Goal: Task Accomplishment & Management: Use online tool/utility

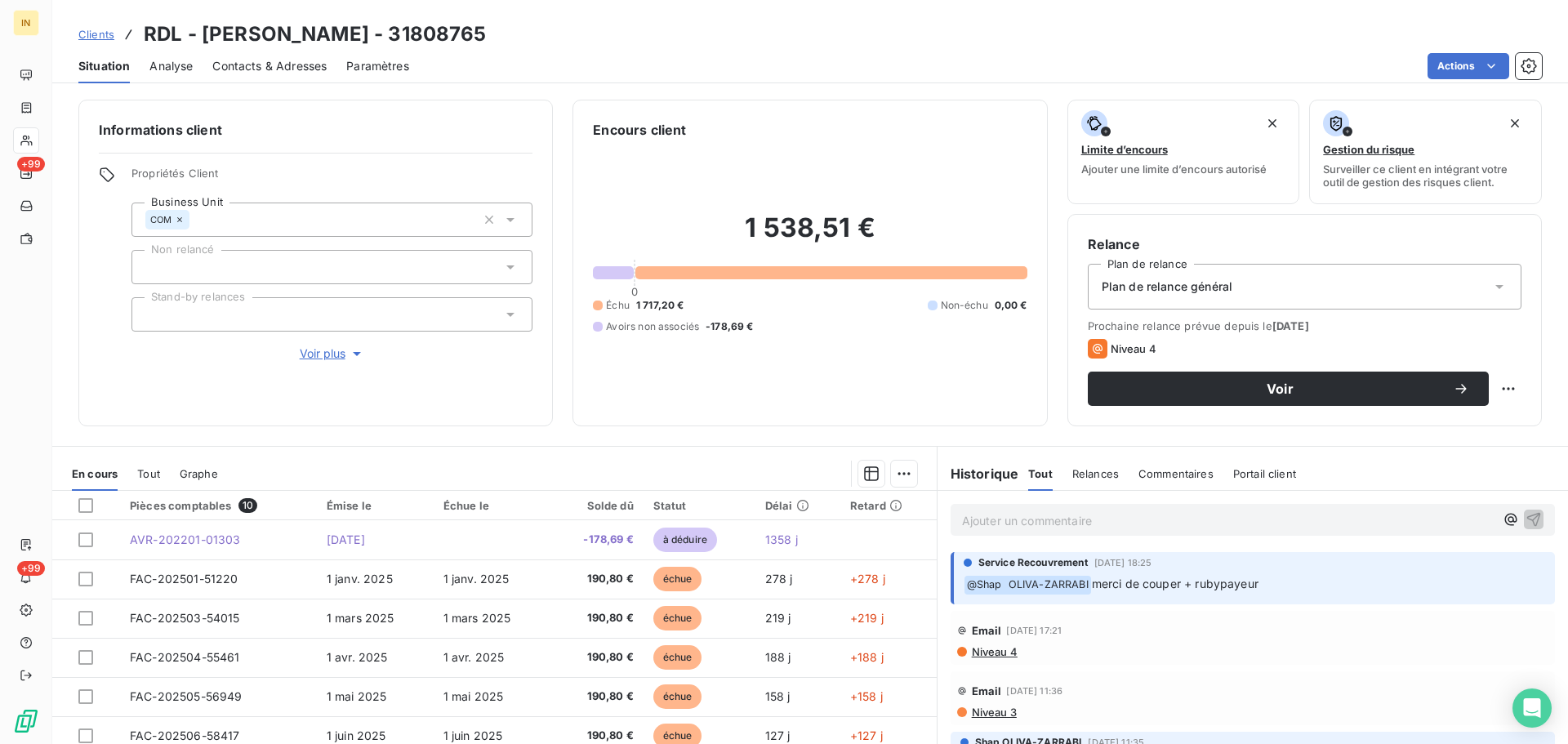
click at [1042, 504] on div "Ajouter un commentaire ﻿" at bounding box center [1253, 520] width 604 height 32
click at [1044, 520] on p "Ajouter un commentaire ﻿" at bounding box center [1228, 521] width 532 height 21
click at [1526, 518] on icon "button" at bounding box center [1533, 519] width 16 height 16
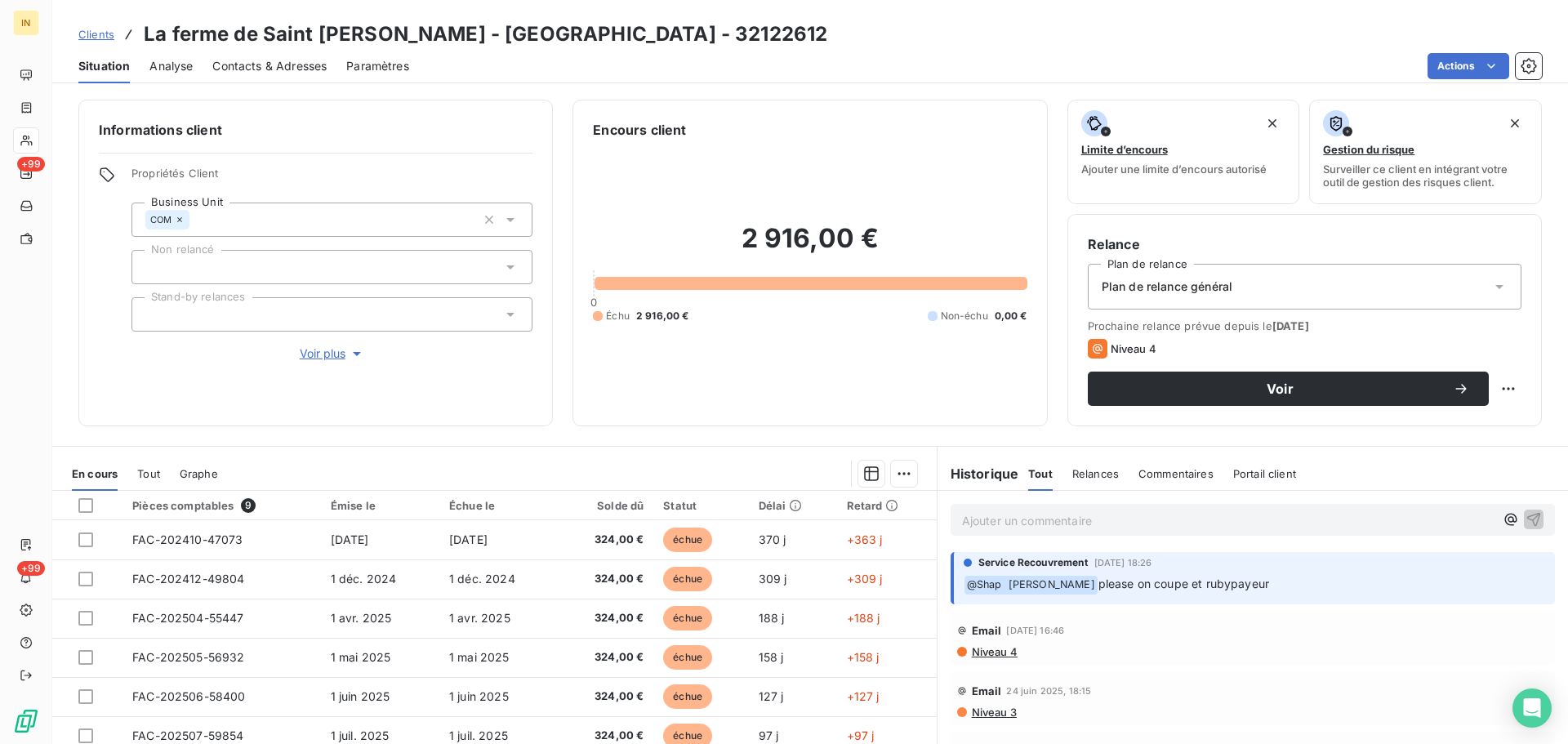
click at [228, 33] on h3 "La ferme de Saint Thibault - Ma Boucherie Sarcelles - 32122612" at bounding box center [485, 34] width 683 height 29
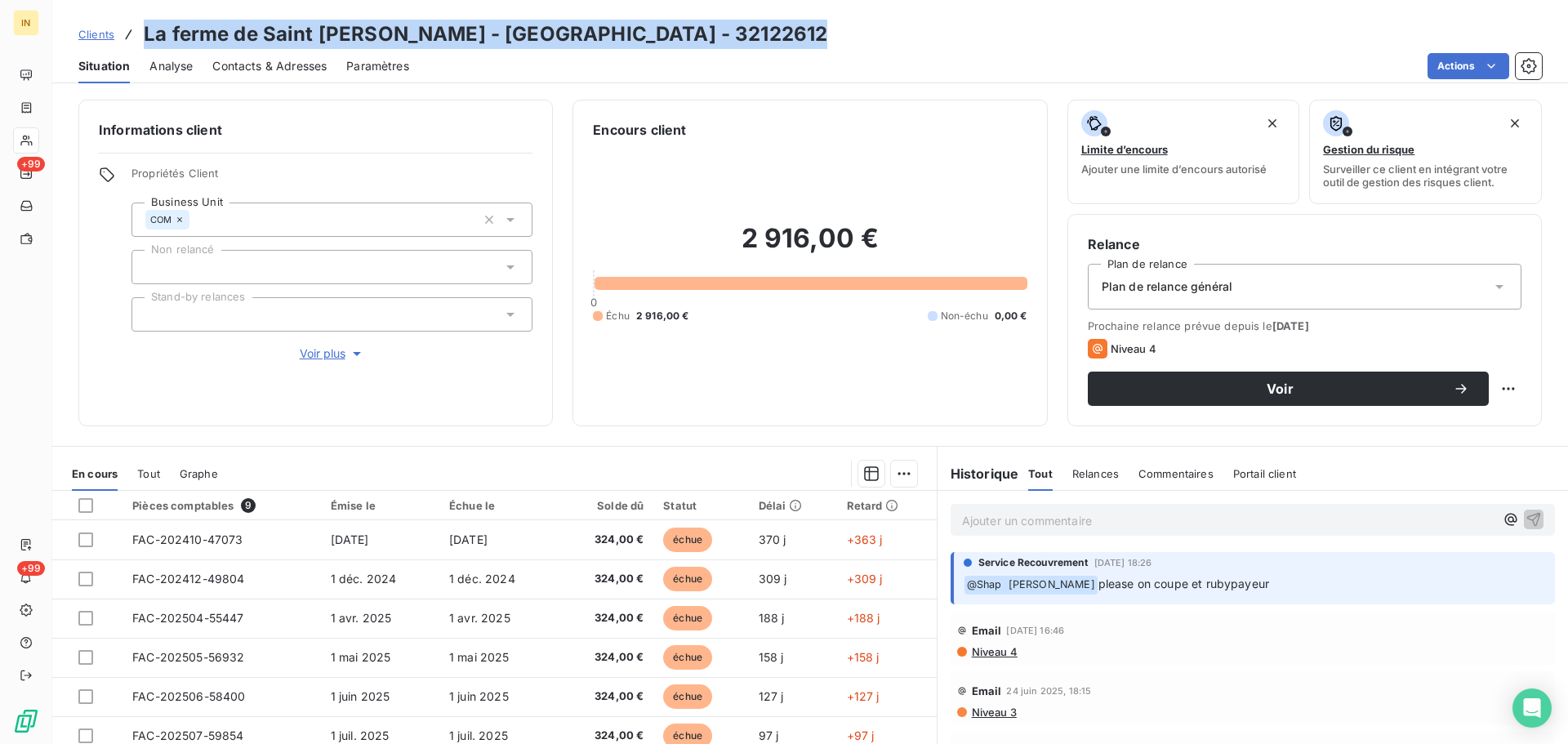
click at [228, 33] on h3 "La ferme de Saint Thibault - Ma Boucherie Sarcelles - 32122612" at bounding box center [485, 34] width 683 height 29
copy h3 "La ferme de Saint Thibault - Ma Boucherie Sarcelles - 32122612"
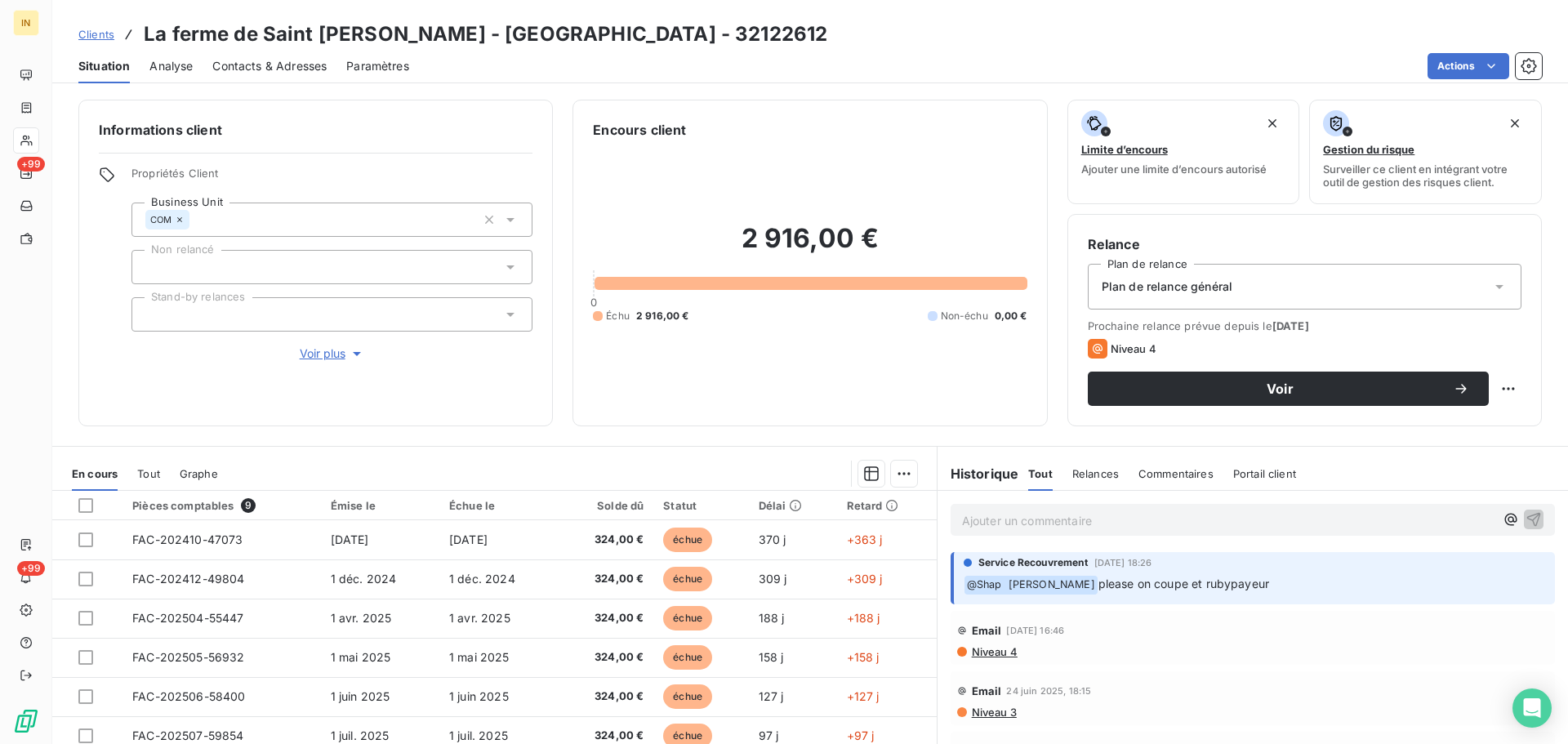
click at [1021, 449] on p "Ajouter un commentaire ﻿" at bounding box center [1228, 521] width 532 height 21
click at [1045, 449] on icon "button" at bounding box center [1534, 519] width 14 height 14
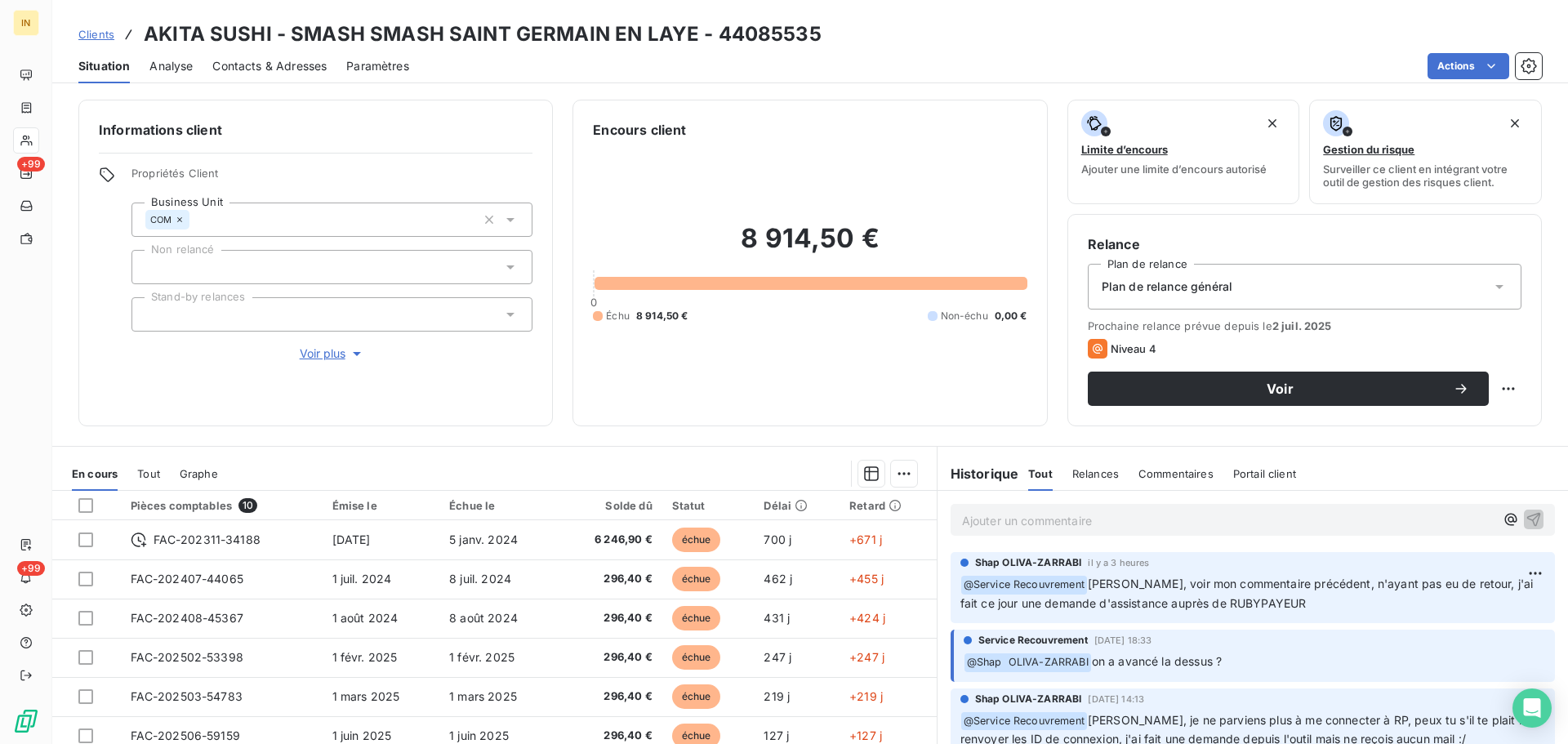
click at [276, 39] on h3 "AKITA SUSHI - SMASH SMASH SAINT GERMAIN EN LAYE - 44085535" at bounding box center [482, 34] width 678 height 29
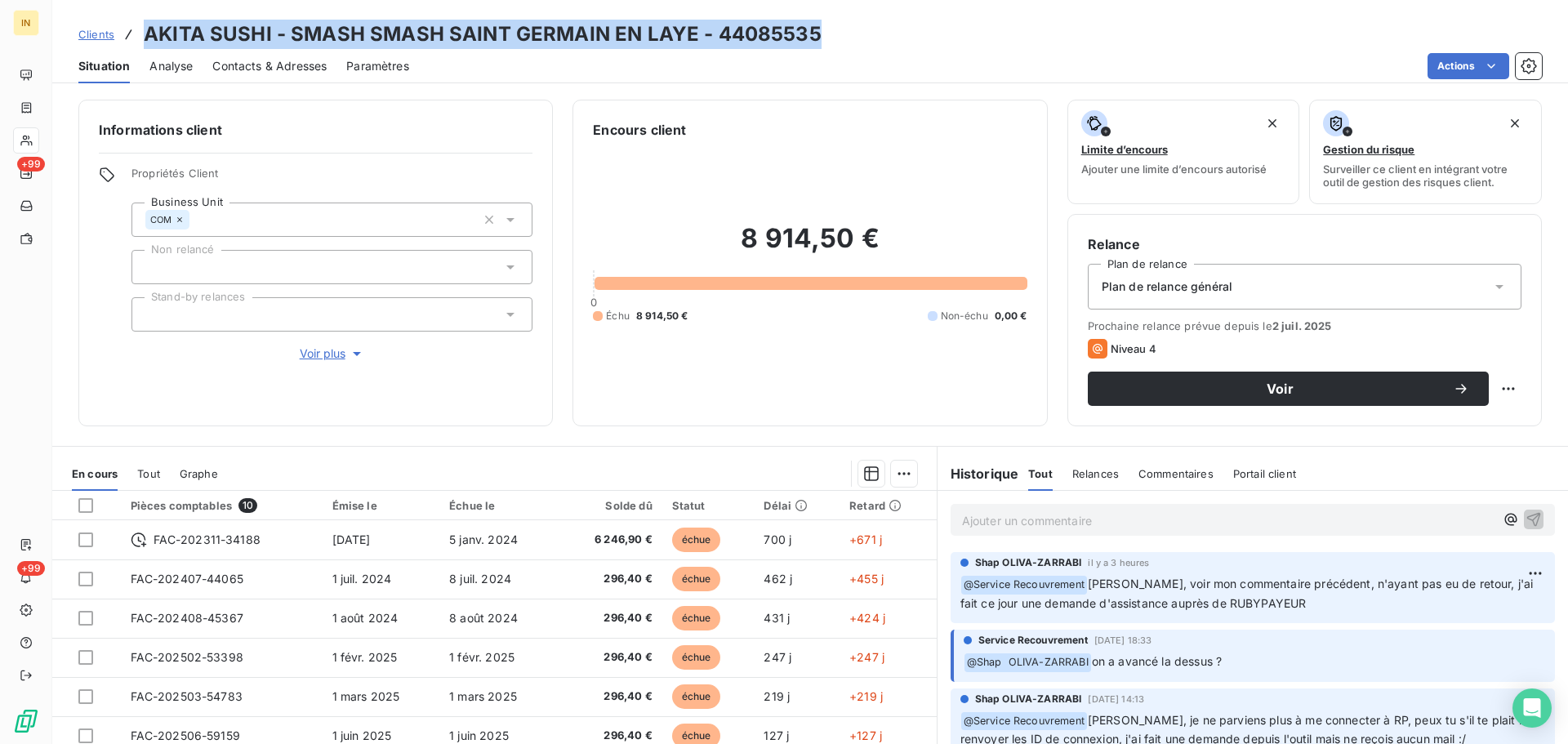
click at [276, 39] on h3 "AKITA SUSHI - SMASH SMASH SAINT GERMAIN EN LAYE - 44085535" at bounding box center [482, 34] width 678 height 29
copy h3 "AKITA SUSHI - SMASH SMASH SAINT GERMAIN EN LAYE - 44085535"
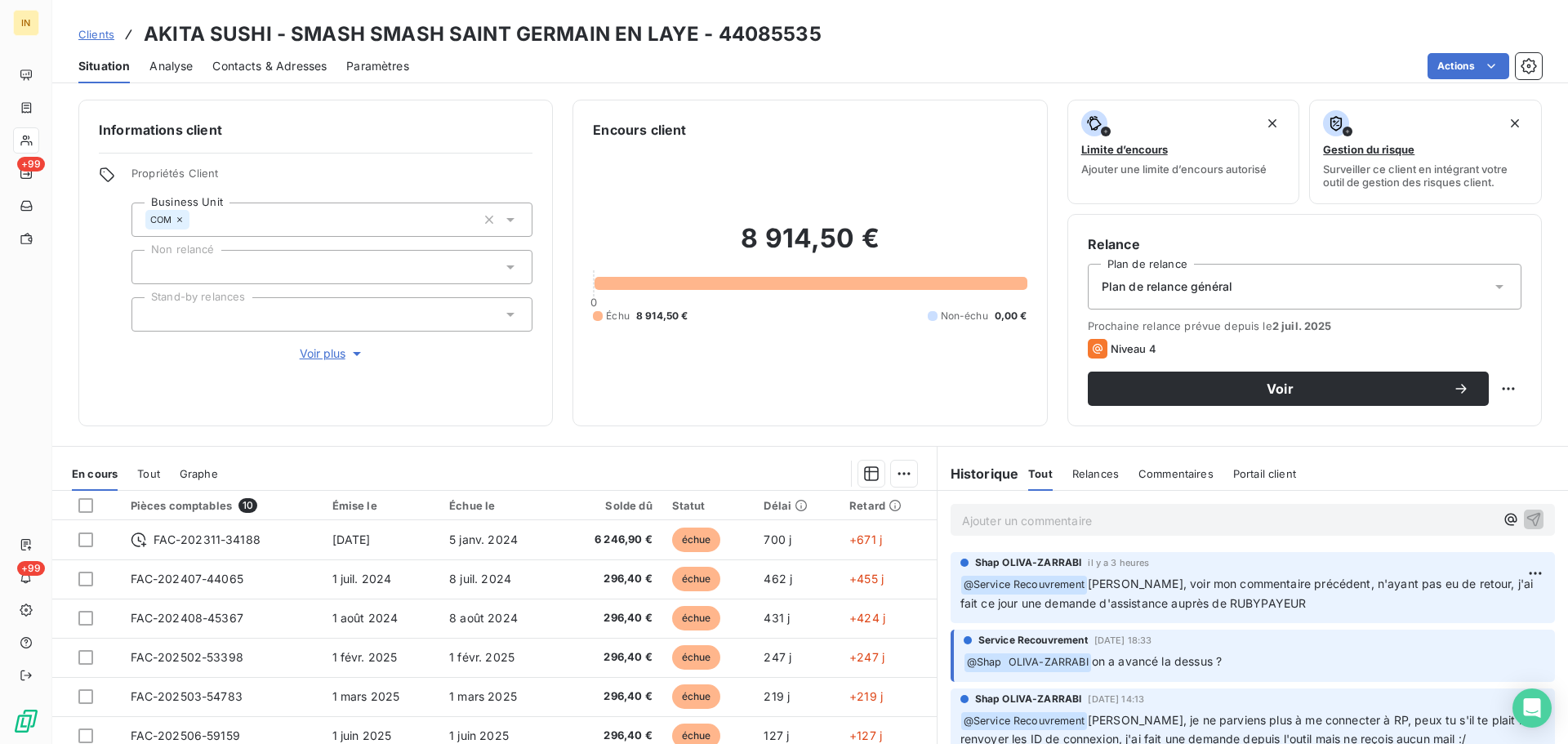
click at [1045, 449] on p "Ajouter un commentaire ﻿" at bounding box center [1228, 521] width 532 height 21
click at [1045, 449] on p "﻿ @ Service Recouvrement ﻿ c'est bien sur RP," at bounding box center [1228, 520] width 532 height 20
click at [1045, 449] on span "c'est bien sur RP, en revznche" at bounding box center [1172, 518] width 166 height 14
click at [1045, 449] on p "﻿ @ Service Recouvrement ﻿ c'est bien sur RP, en revanche" at bounding box center [1228, 520] width 532 height 20
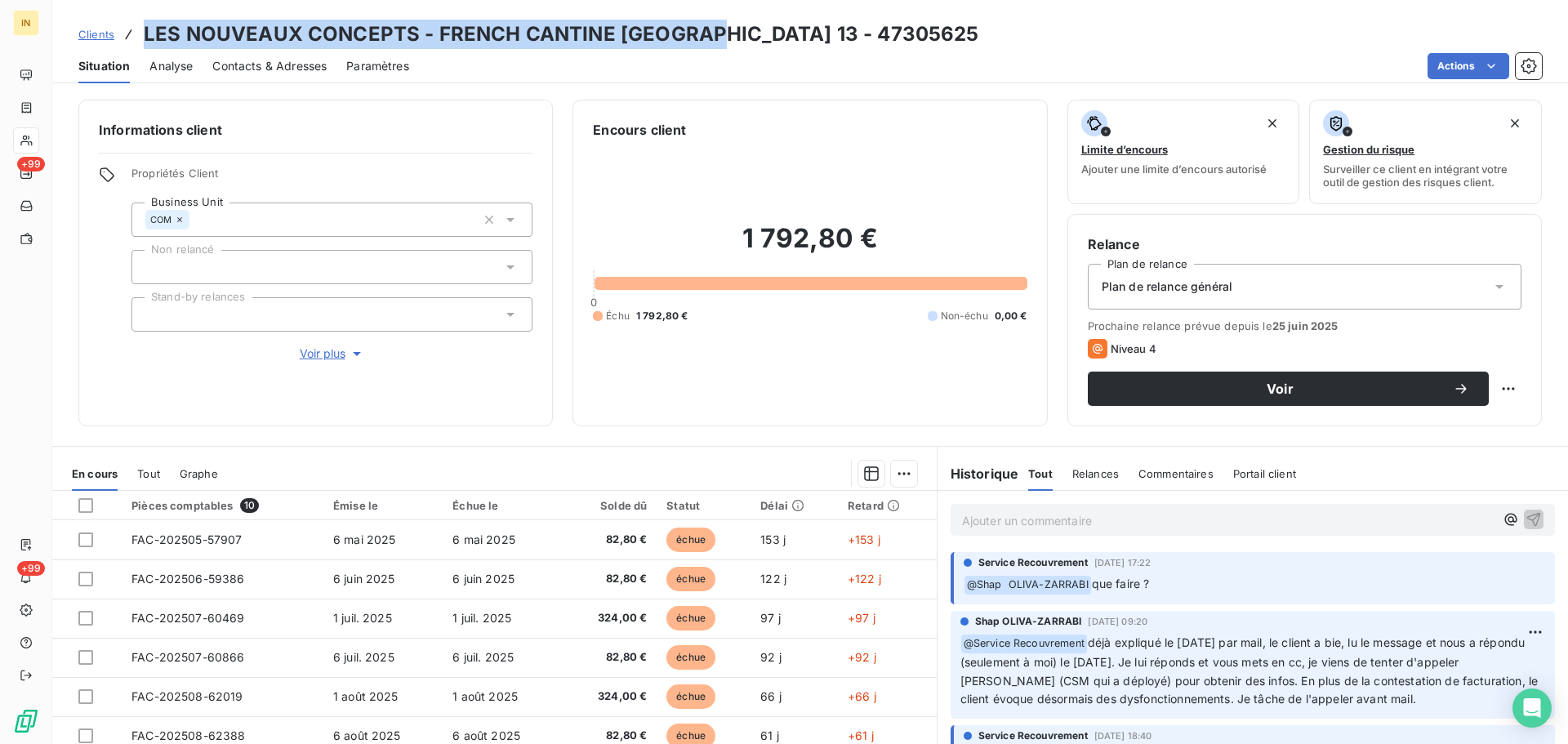
drag, startPoint x: 143, startPoint y: 32, endPoint x: 692, endPoint y: 33, distance: 549.0
click at [692, 33] on h3 "LES NOUVEAUX CONCEPTS - FRENCH CANTINE [GEOGRAPHIC_DATA] 13 - 47305625" at bounding box center [561, 34] width 835 height 29
copy h3 "LES NOUVEAUX CONCEPTS - FRENCH CANTINE [GEOGRAPHIC_DATA] 13"
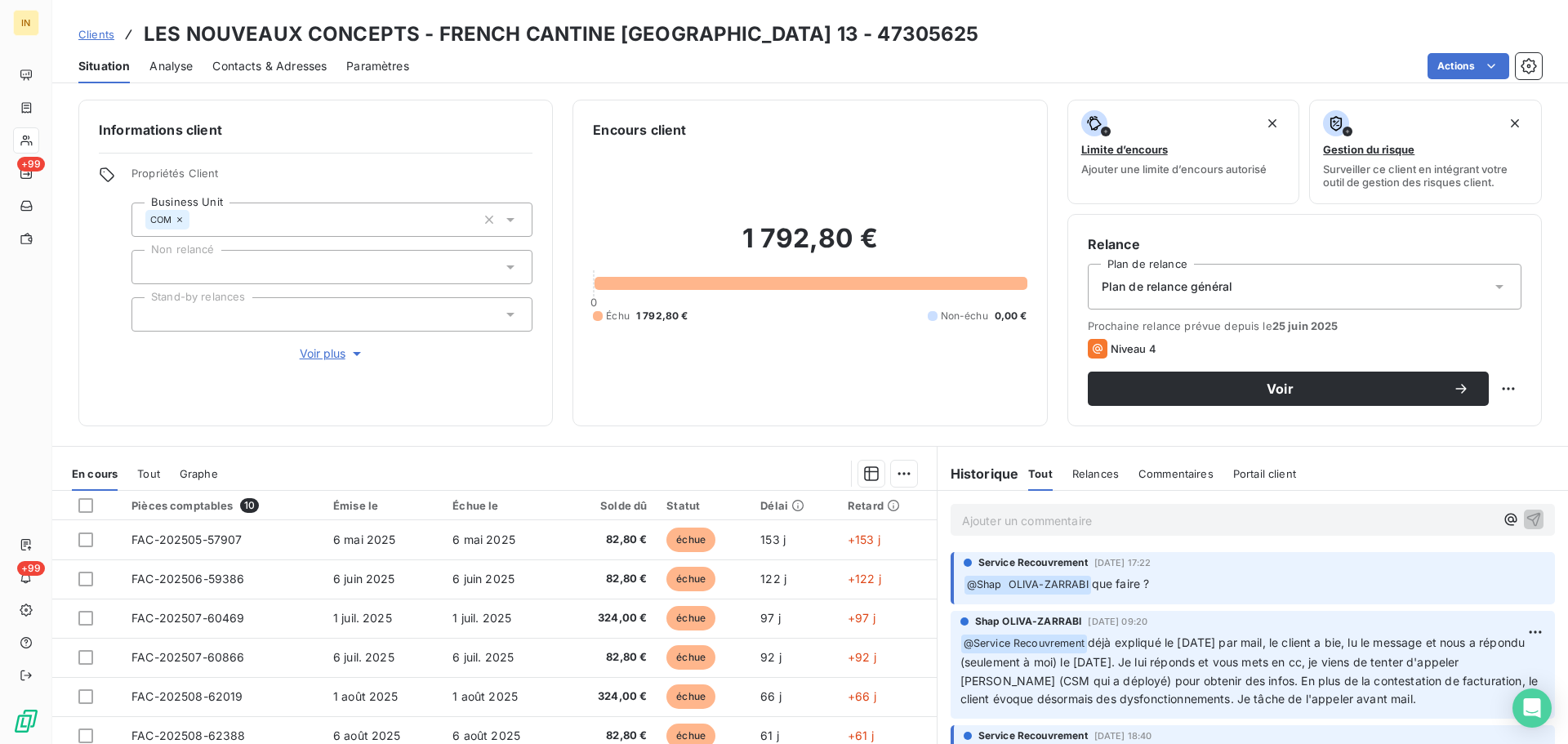
click at [1045, 449] on p "Ajouter un commentaire ﻿" at bounding box center [1228, 521] width 532 height 21
